Goal: Navigation & Orientation: Find specific page/section

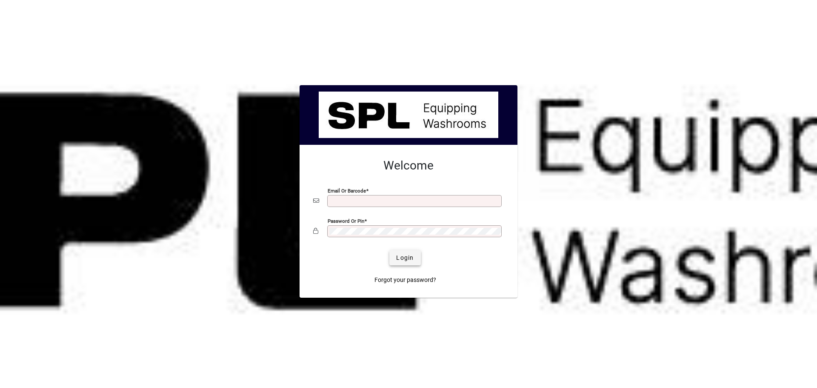
type input "**********"
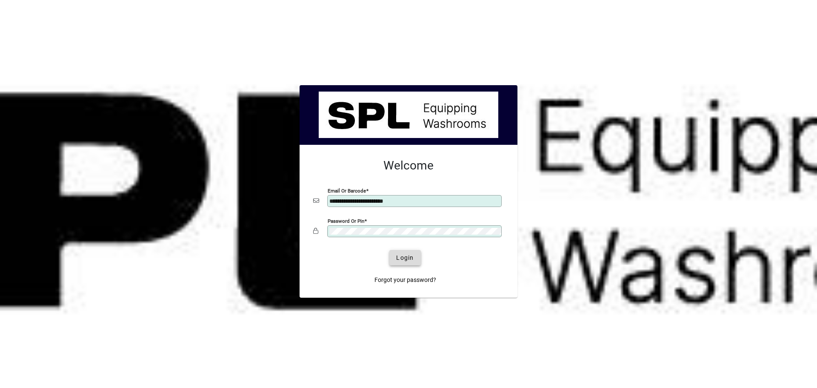
click at [407, 255] on span "Login" at bounding box center [404, 257] width 17 height 9
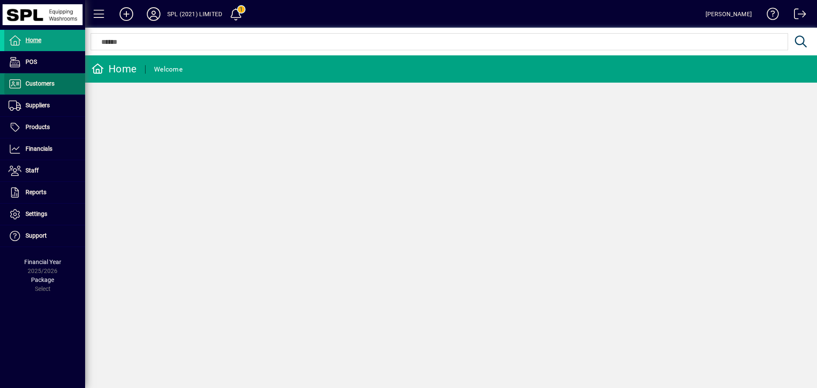
click at [46, 88] on span "Customers" at bounding box center [29, 84] width 50 height 10
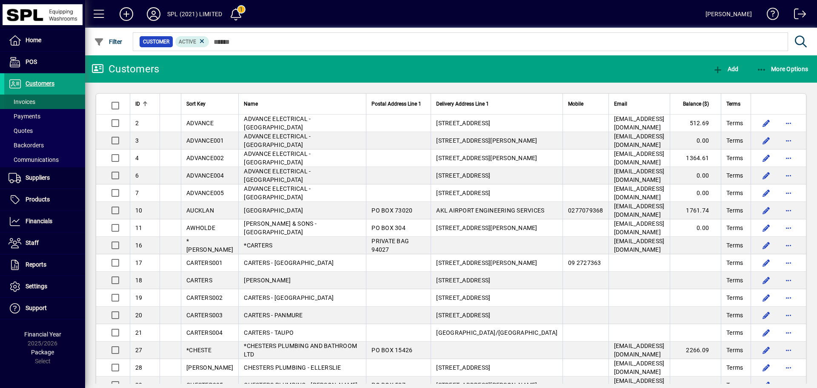
click at [46, 103] on span at bounding box center [44, 102] width 81 height 20
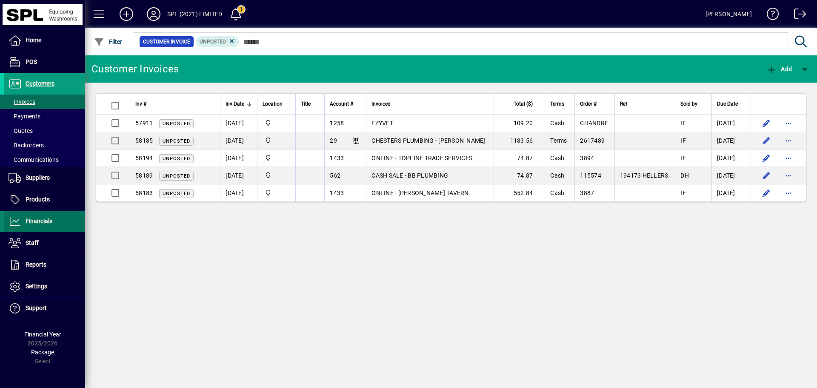
click at [51, 218] on span "Financials" at bounding box center [39, 221] width 27 height 7
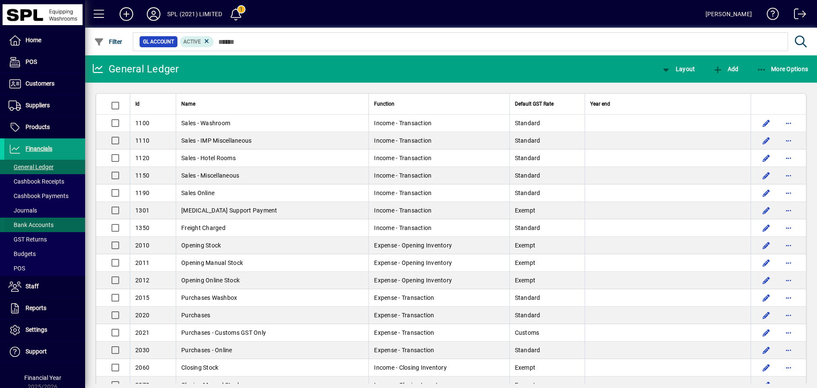
click at [50, 221] on span "Bank Accounts" at bounding box center [31, 224] width 45 height 7
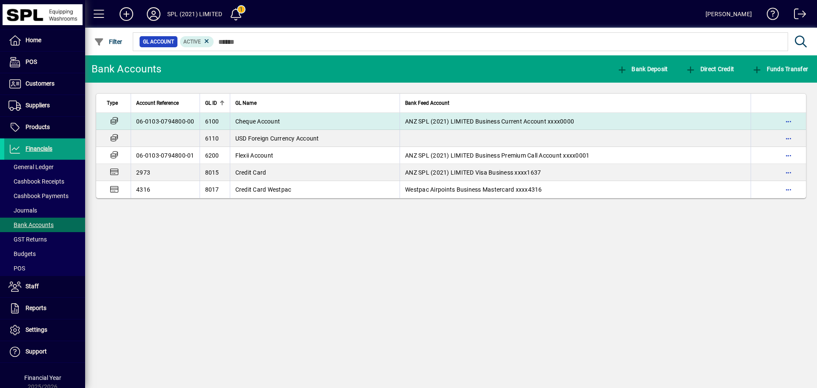
click at [280, 122] on td "Cheque Account" at bounding box center [315, 121] width 170 height 17
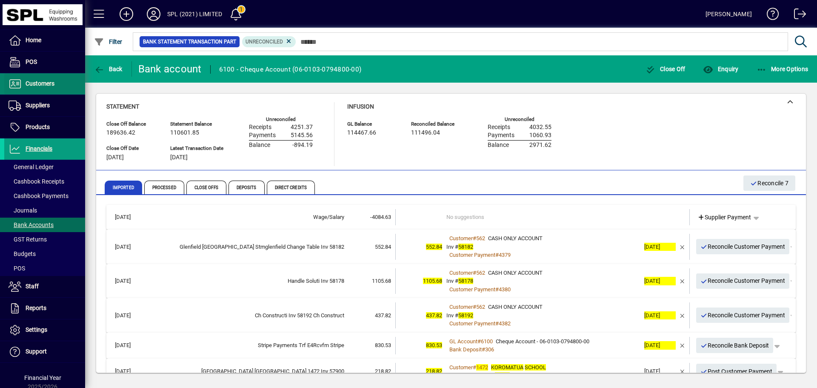
click at [46, 83] on span "Customers" at bounding box center [40, 83] width 29 height 7
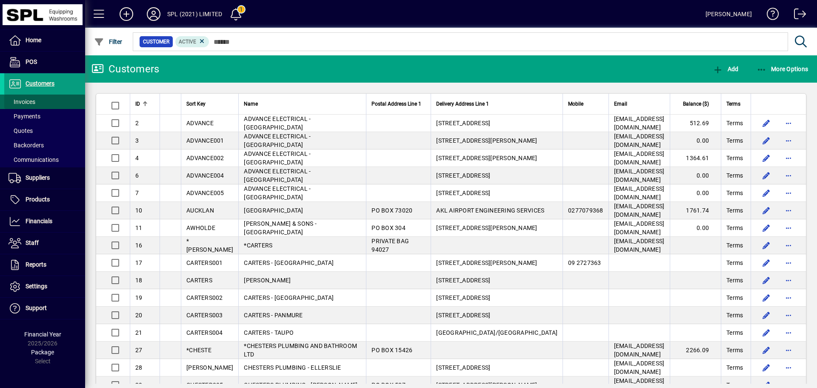
click at [46, 98] on span at bounding box center [44, 102] width 81 height 20
